Goal: Task Accomplishment & Management: Manage account settings

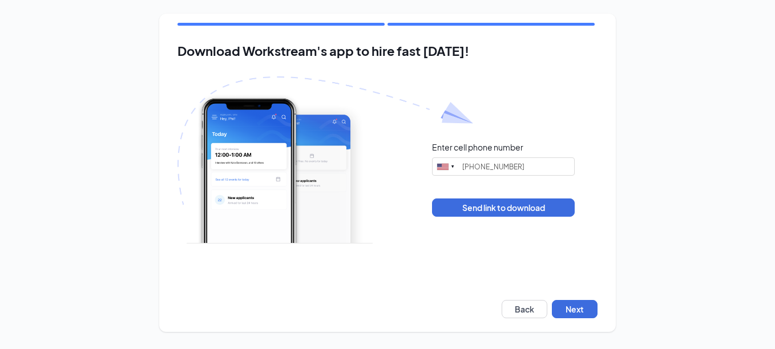
type input "[PHONE_NUMBER]"
click at [570, 312] on button "Next" at bounding box center [575, 309] width 46 height 18
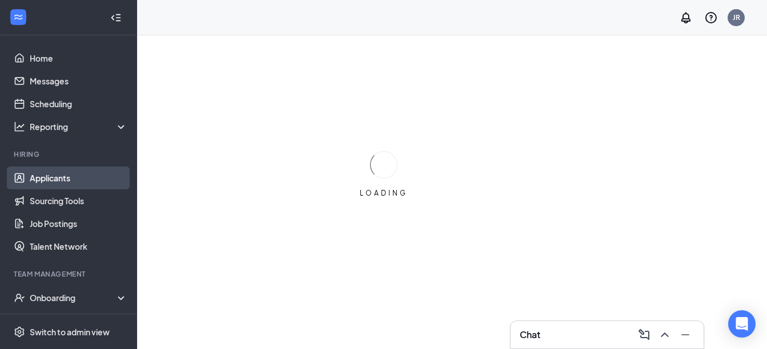
click at [65, 178] on link "Applicants" at bounding box center [79, 178] width 98 height 23
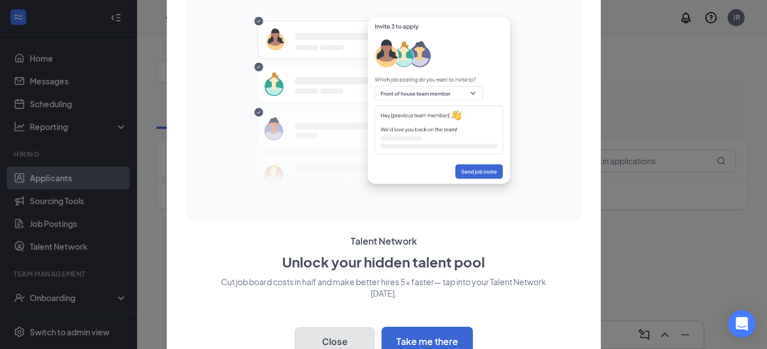
click at [332, 344] on button "Close" at bounding box center [335, 342] width 80 height 29
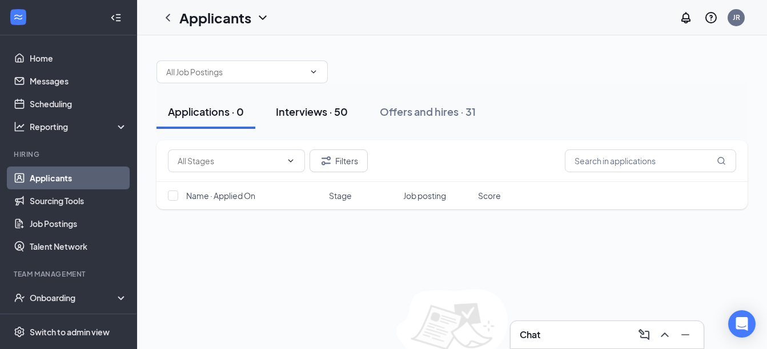
click at [318, 119] on button "Interviews · 50" at bounding box center [311, 112] width 95 height 34
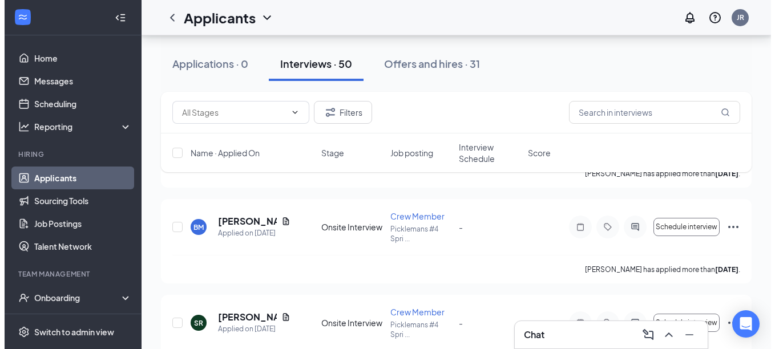
scroll to position [2460, 0]
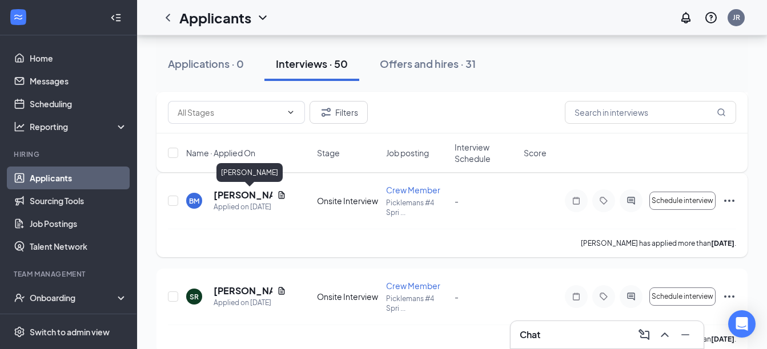
click at [230, 195] on h5 "Briana Mueller" at bounding box center [243, 195] width 59 height 13
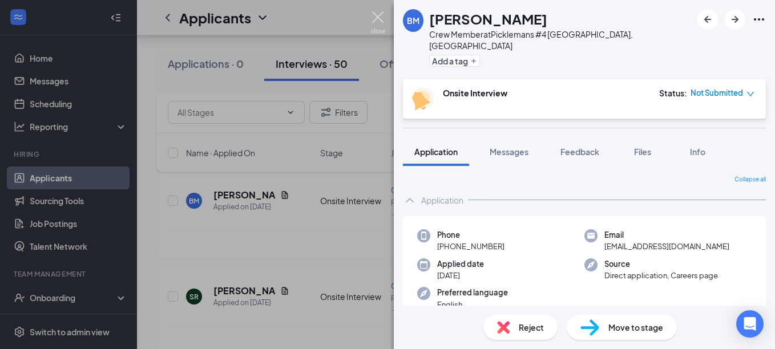
click at [377, 20] on img at bounding box center [378, 22] width 14 height 22
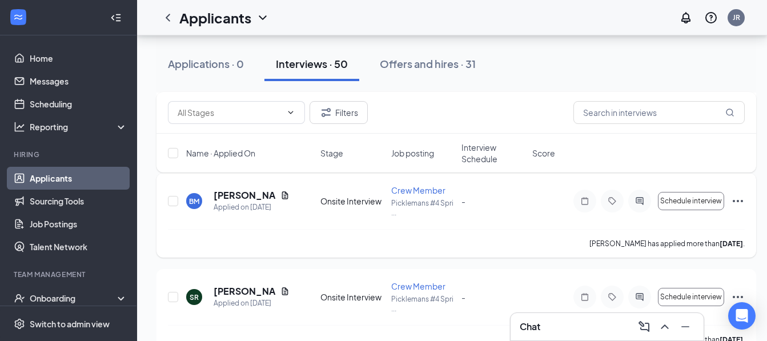
click at [348, 204] on div "Onsite Interview" at bounding box center [352, 200] width 64 height 11
click at [223, 196] on h5 "Briana Mueller" at bounding box center [245, 195] width 62 height 13
